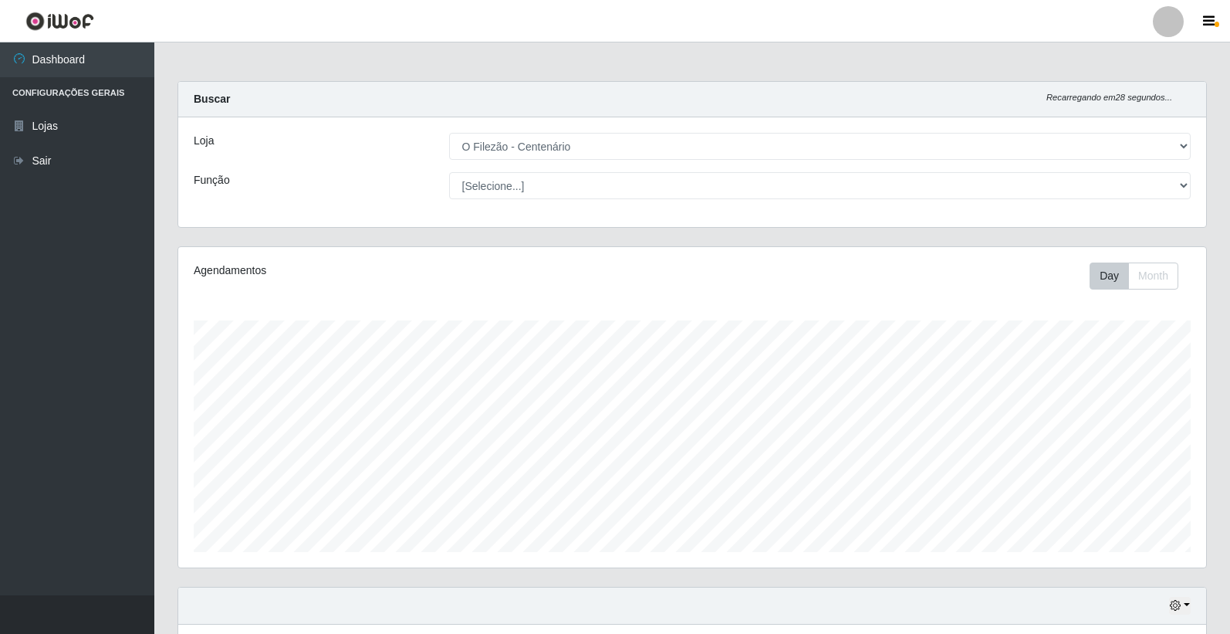
select select "203"
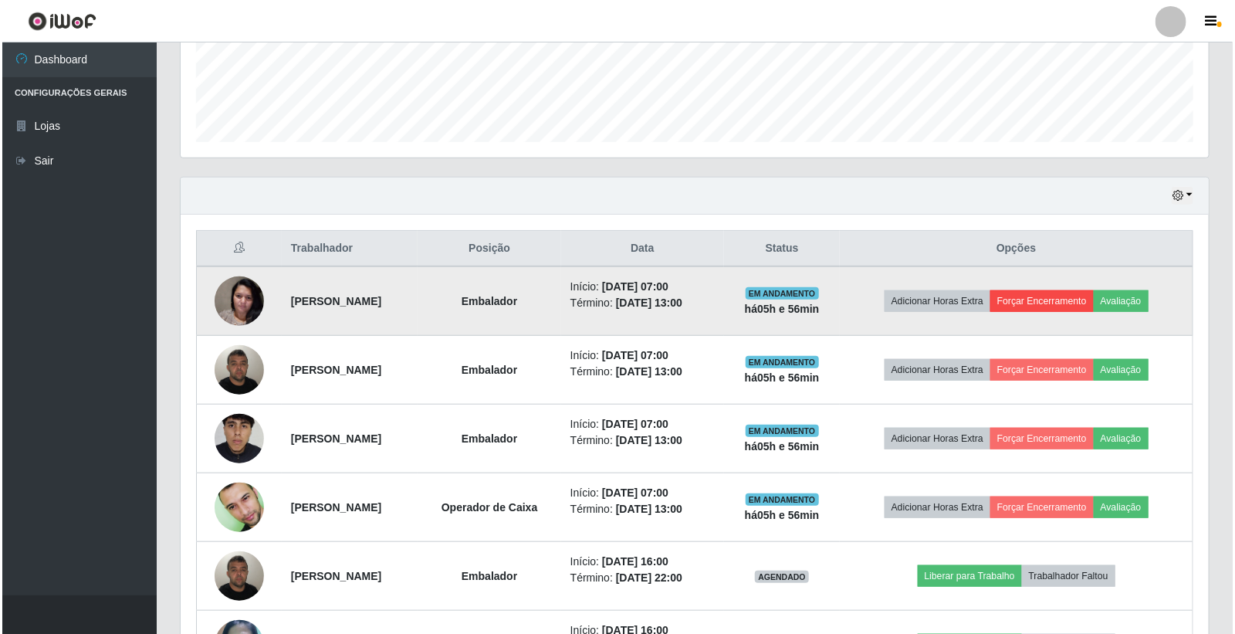
scroll to position [320, 1028]
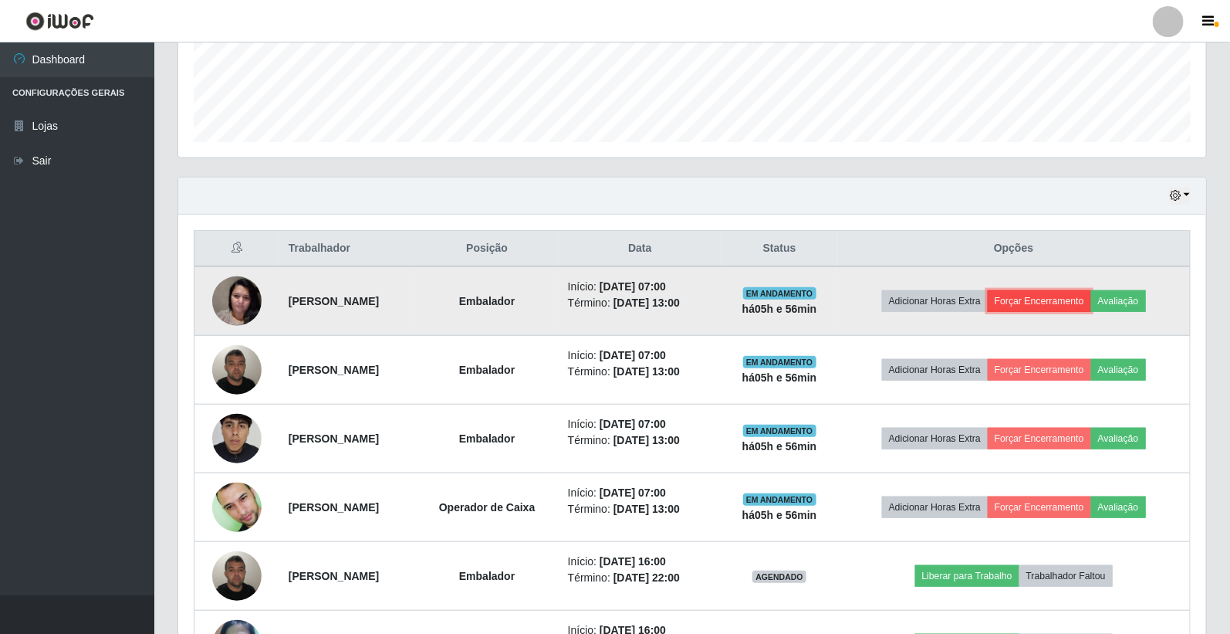
click at [1038, 298] on button "Forçar Encerramento" at bounding box center [1039, 301] width 103 height 22
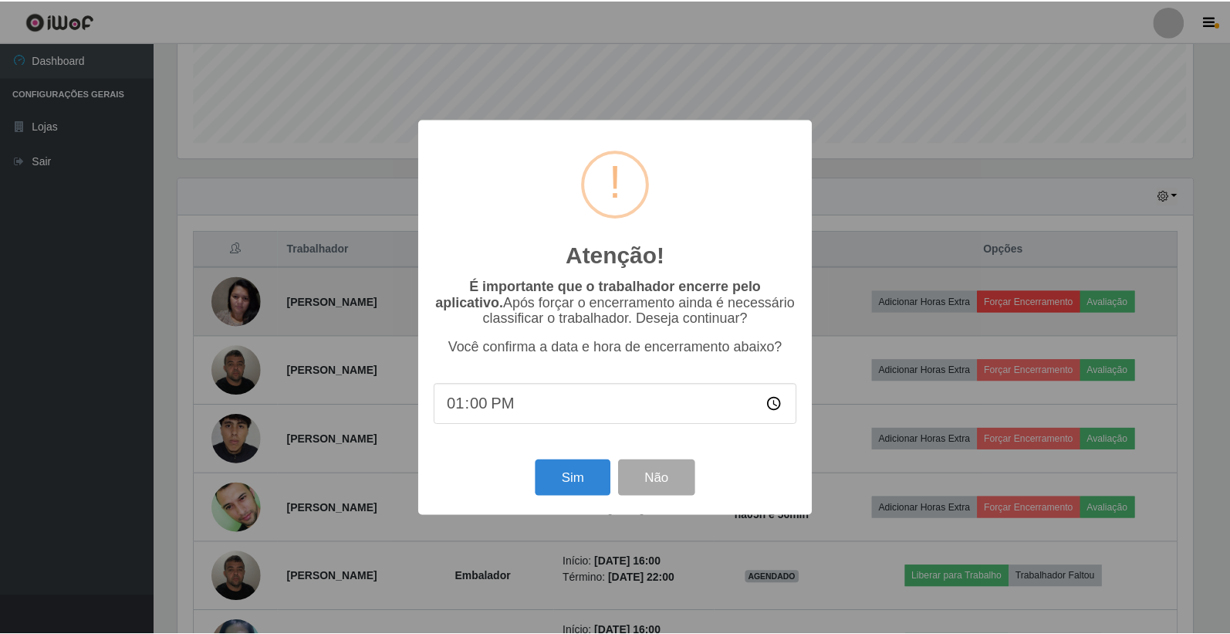
scroll to position [320, 1019]
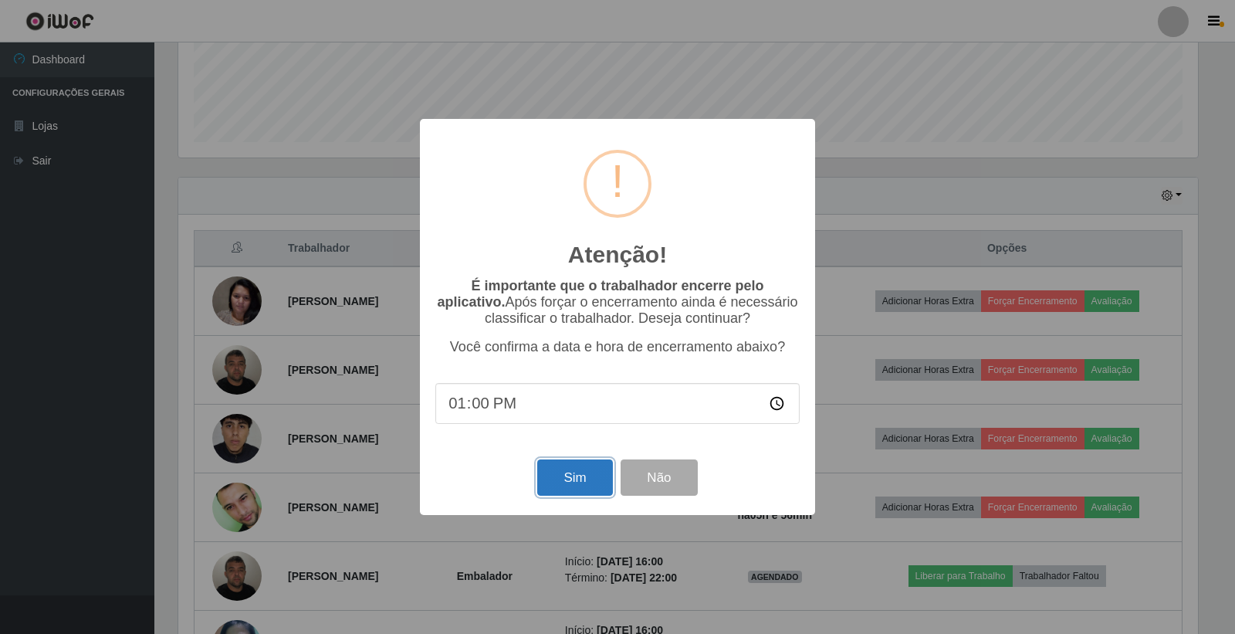
click at [593, 479] on button "Sim" at bounding box center [574, 477] width 75 height 36
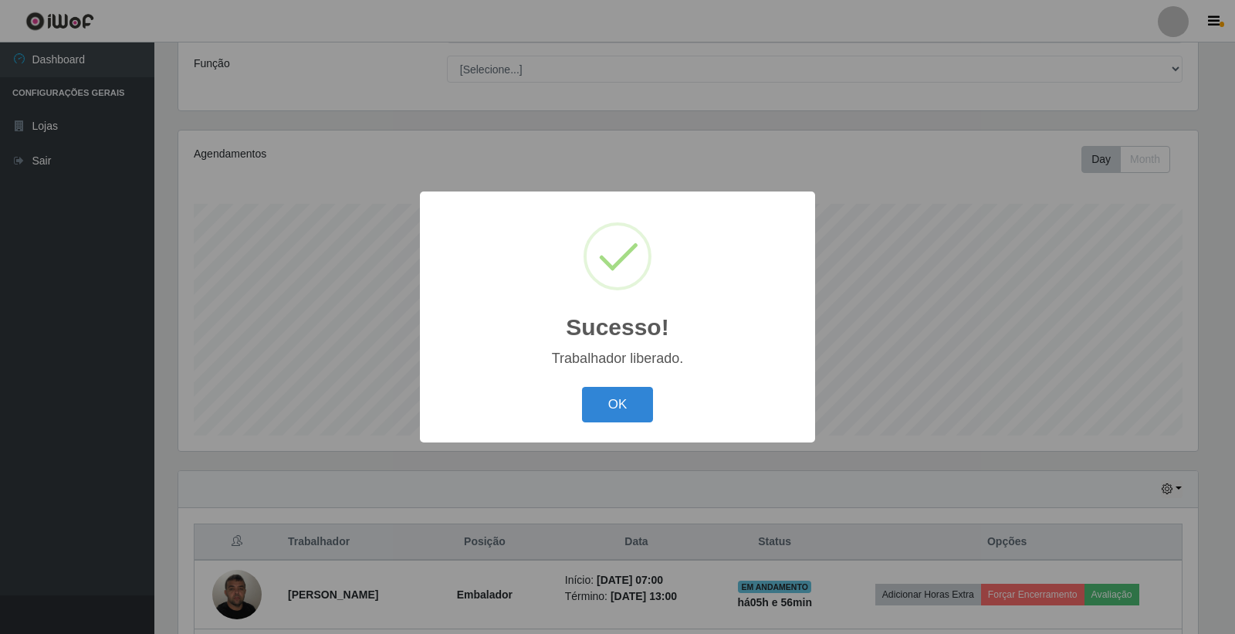
click at [614, 411] on button "OK" at bounding box center [618, 405] width 72 height 36
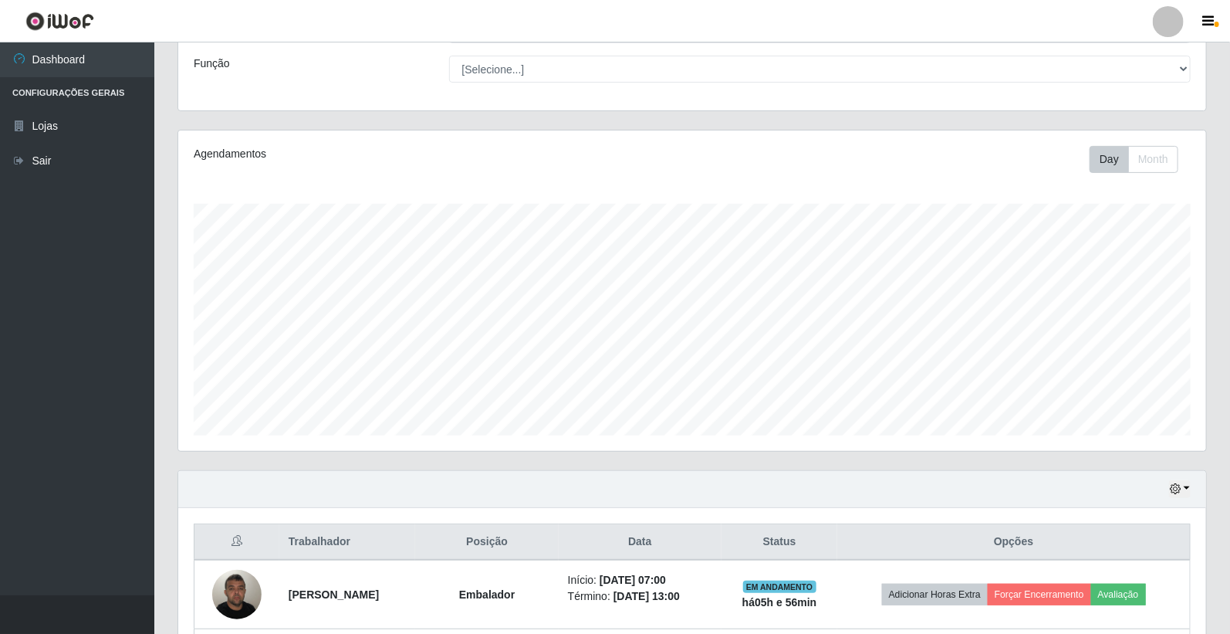
scroll to position [374, 0]
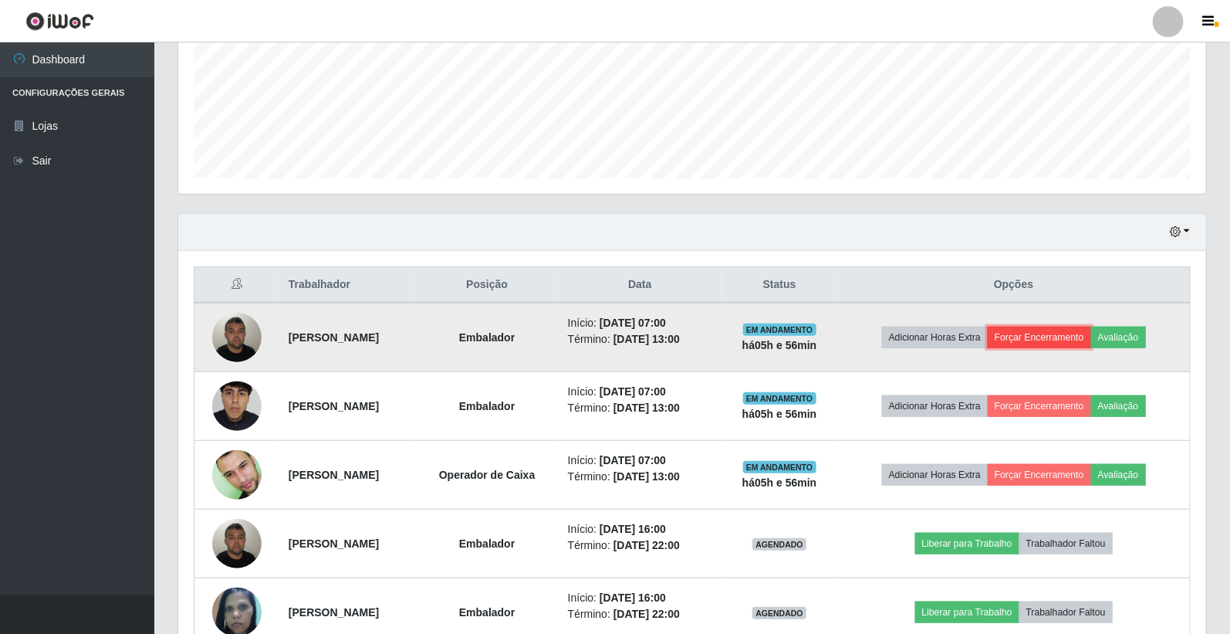
click at [1032, 337] on button "Forçar Encerramento" at bounding box center [1039, 338] width 103 height 22
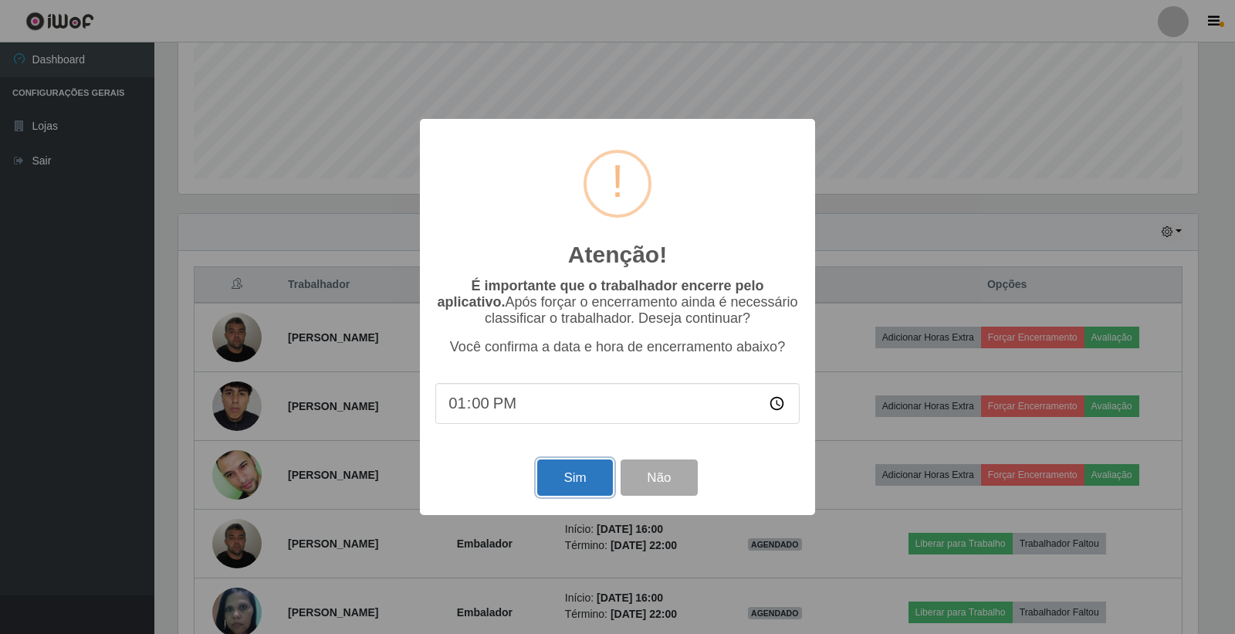
click at [572, 483] on button "Sim" at bounding box center [574, 477] width 75 height 36
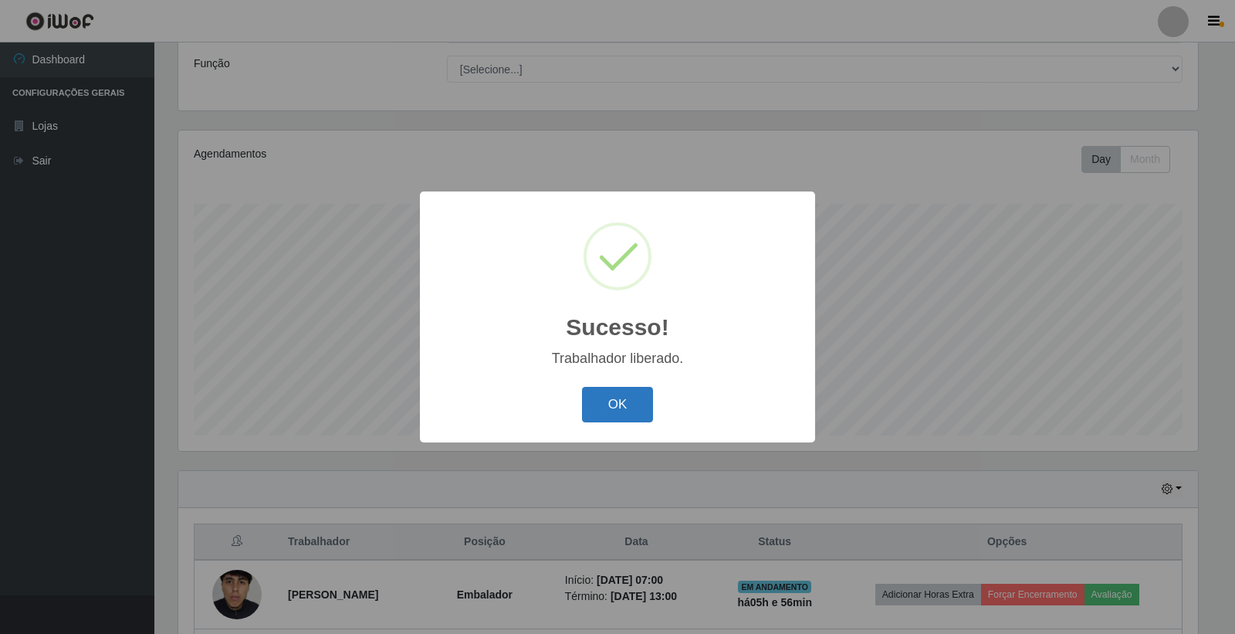
click at [611, 394] on button "OK" at bounding box center [618, 405] width 72 height 36
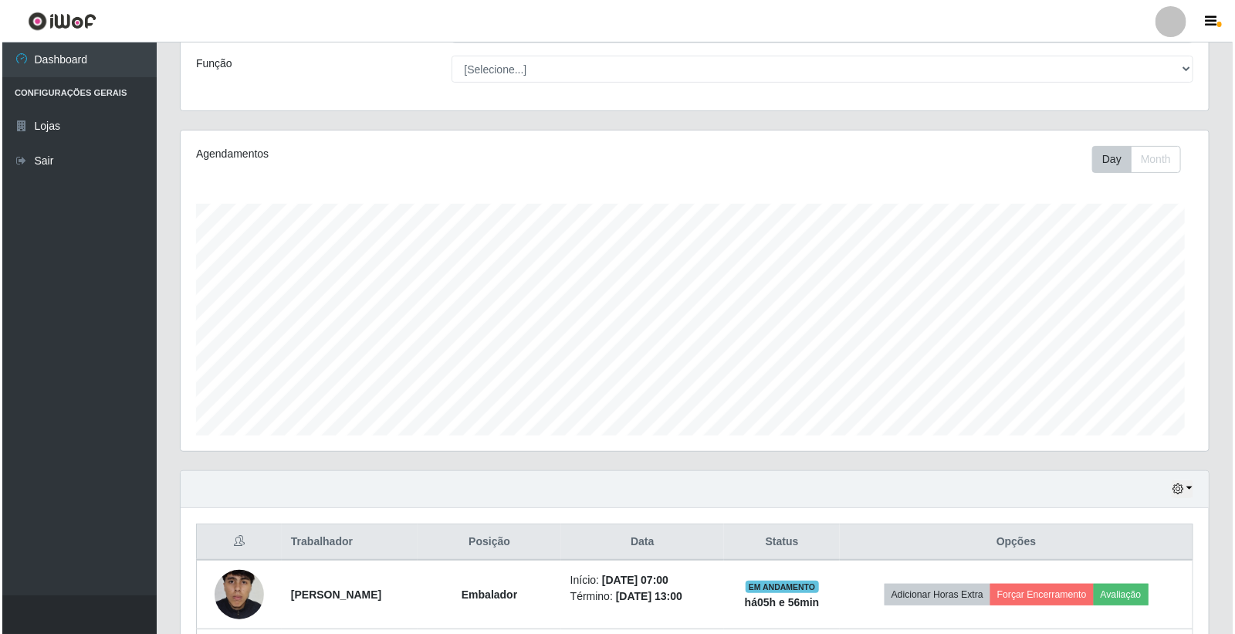
scroll to position [288, 0]
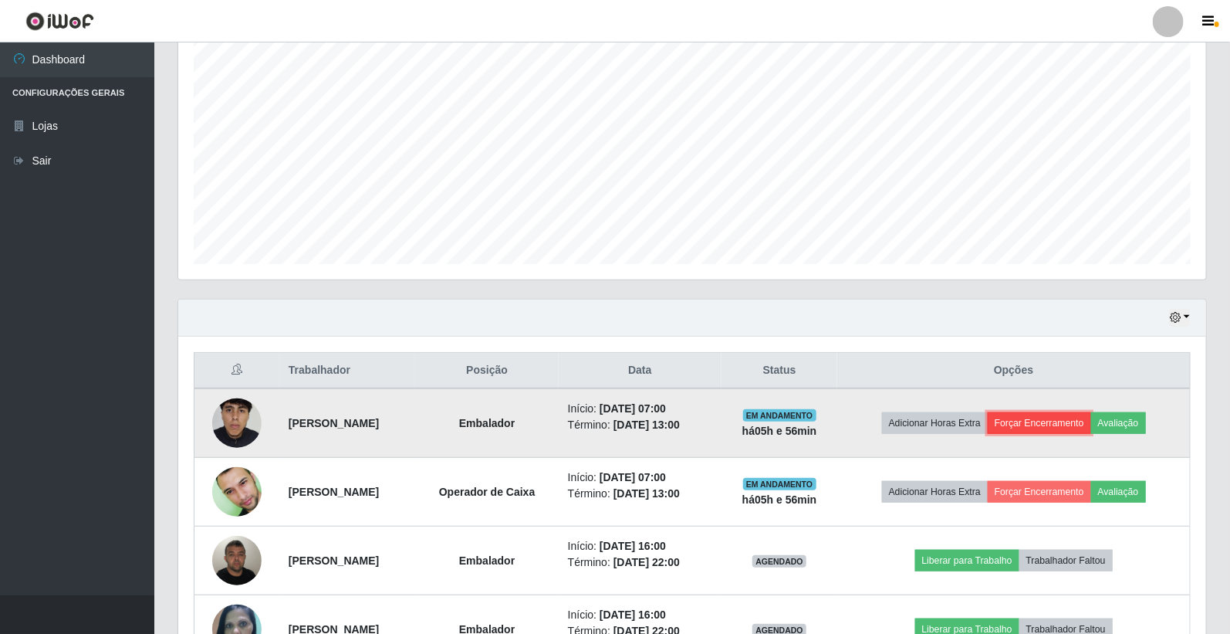
click at [1022, 422] on button "Forçar Encerramento" at bounding box center [1039, 423] width 103 height 22
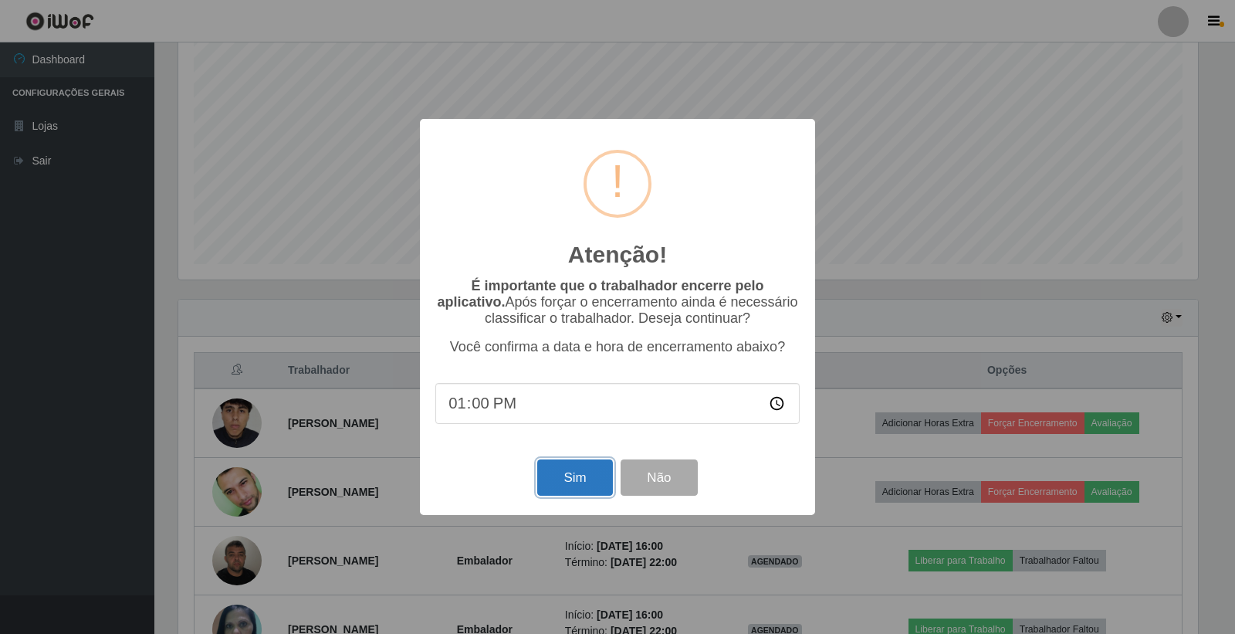
click at [577, 482] on button "Sim" at bounding box center [574, 477] width 75 height 36
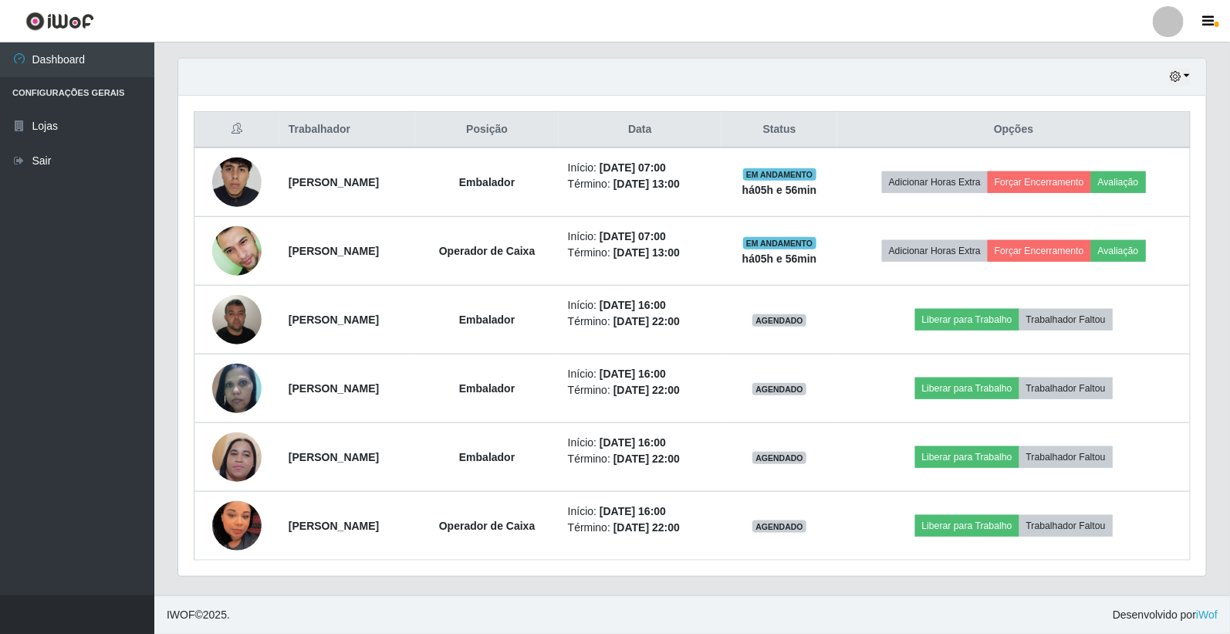
scroll to position [0, 0]
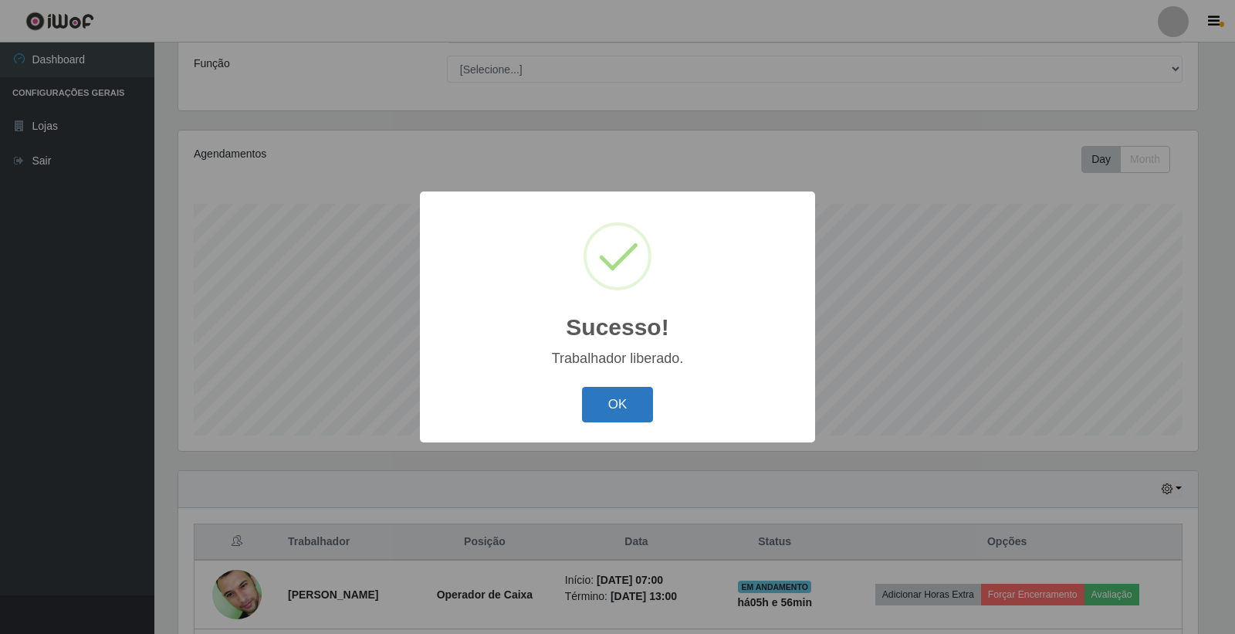
click at [608, 413] on button "OK" at bounding box center [618, 405] width 72 height 36
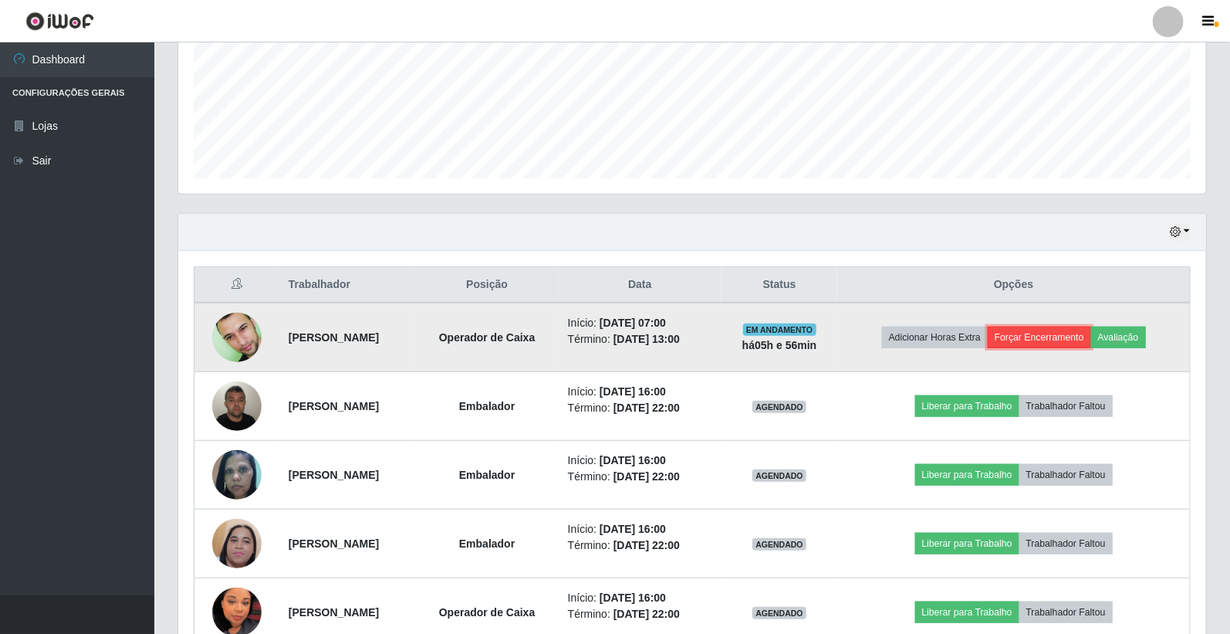
click at [1048, 332] on button "Forçar Encerramento" at bounding box center [1039, 338] width 103 height 22
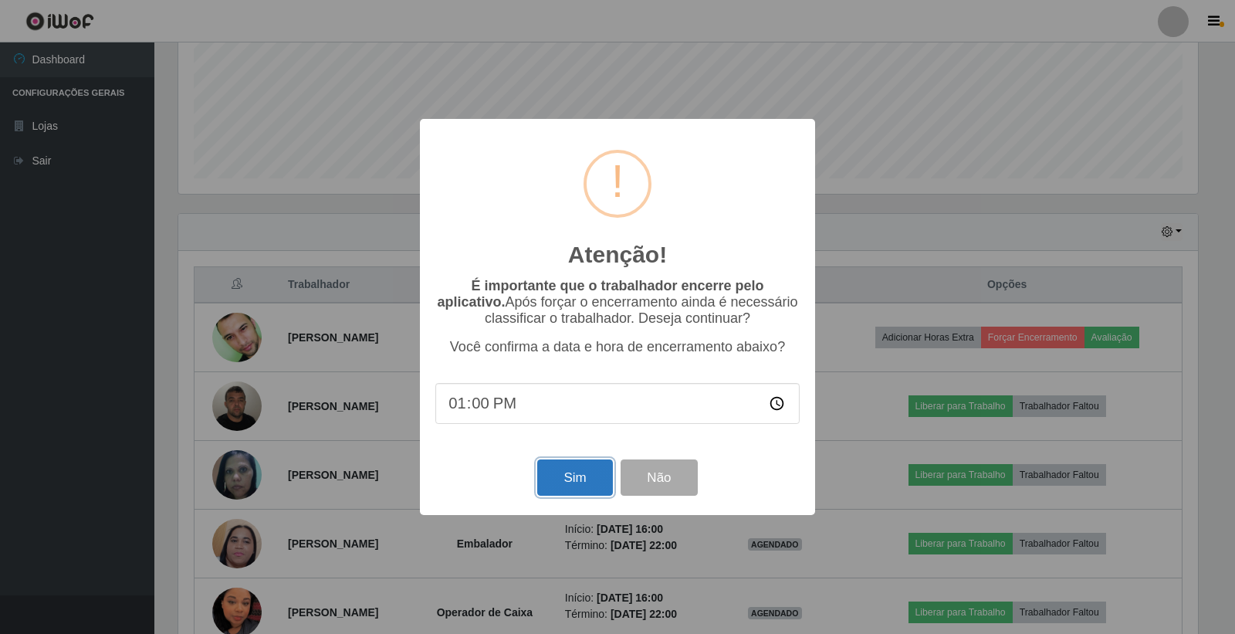
click at [580, 485] on button "Sim" at bounding box center [574, 477] width 75 height 36
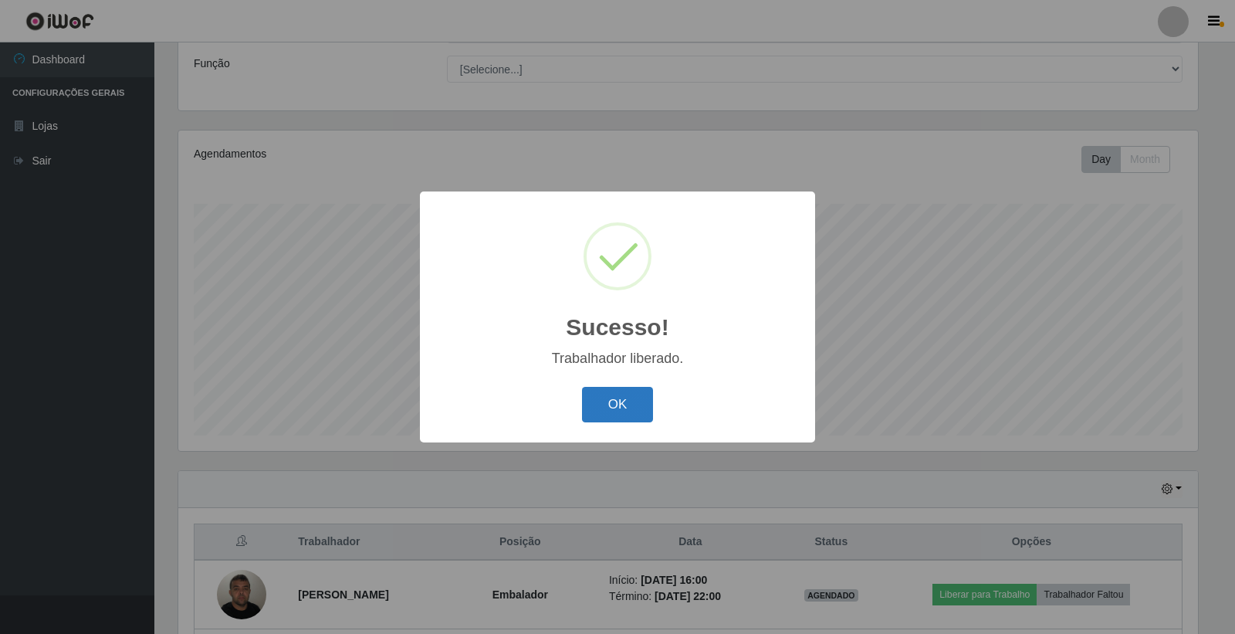
click at [634, 412] on button "OK" at bounding box center [618, 405] width 72 height 36
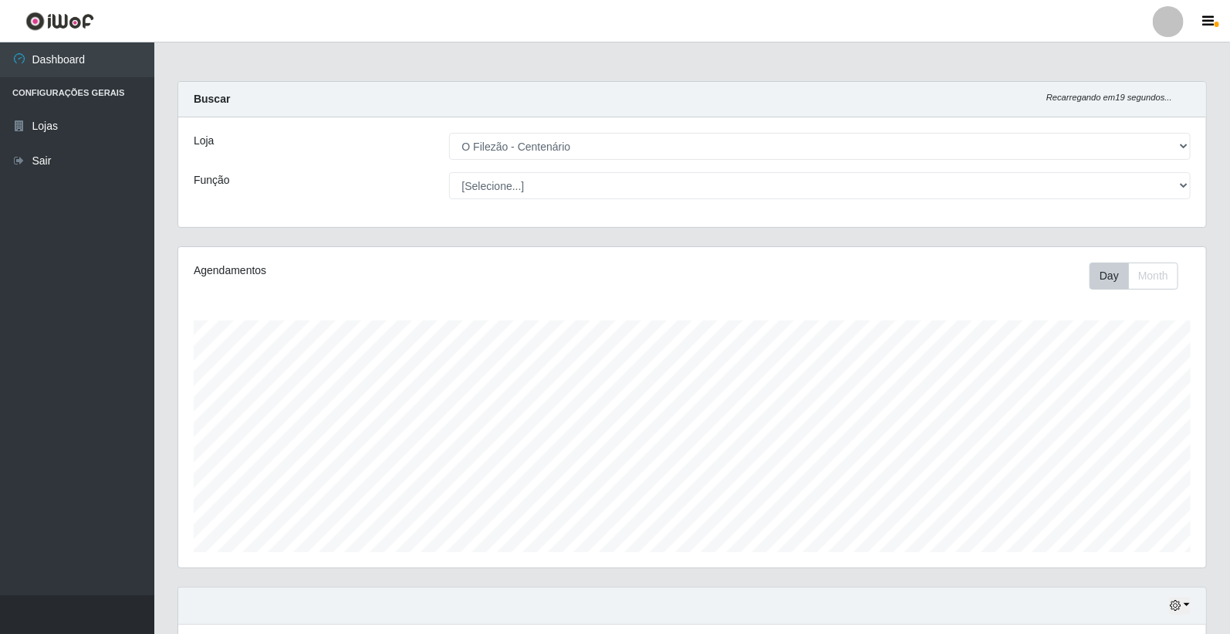
scroll to position [391, 0]
